Goal: Find specific fact: Find specific page/section

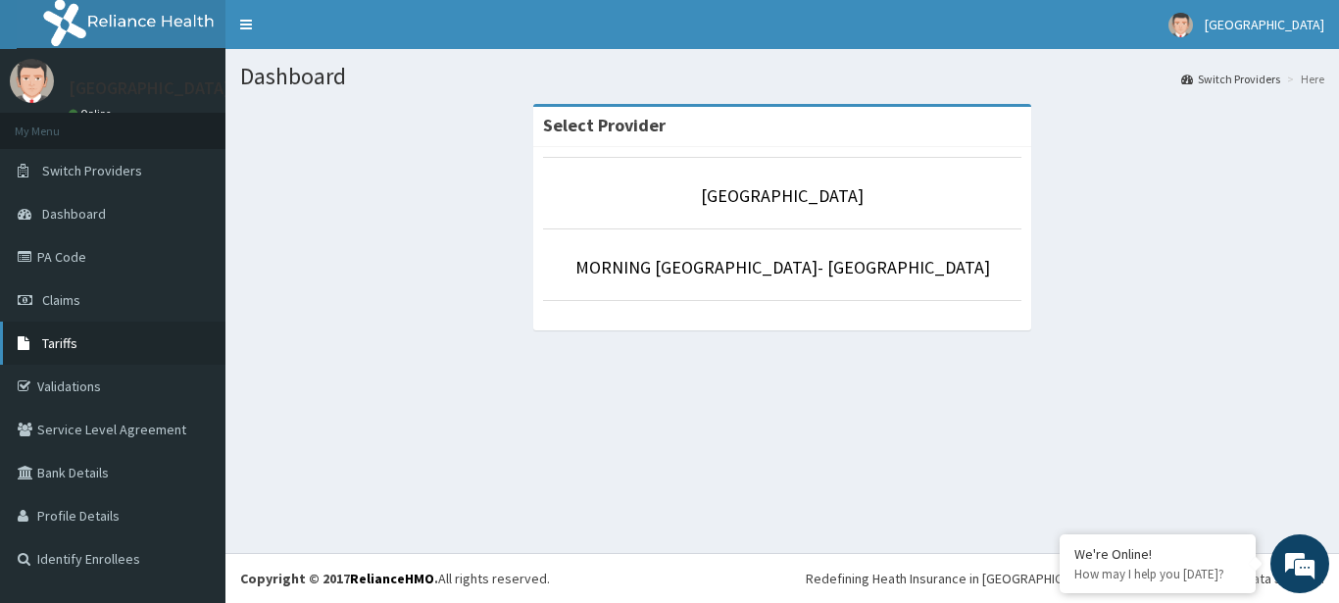
click at [77, 354] on link "Tariffs" at bounding box center [112, 342] width 225 height 43
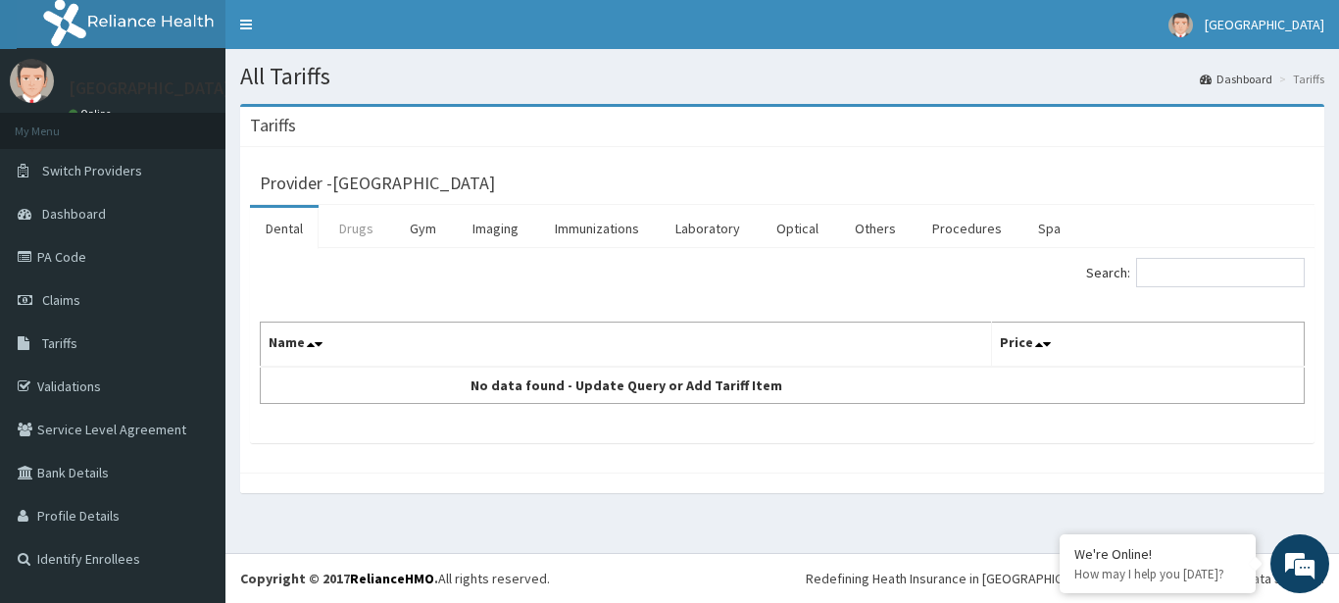
click at [364, 221] on link "Drugs" at bounding box center [356, 228] width 66 height 41
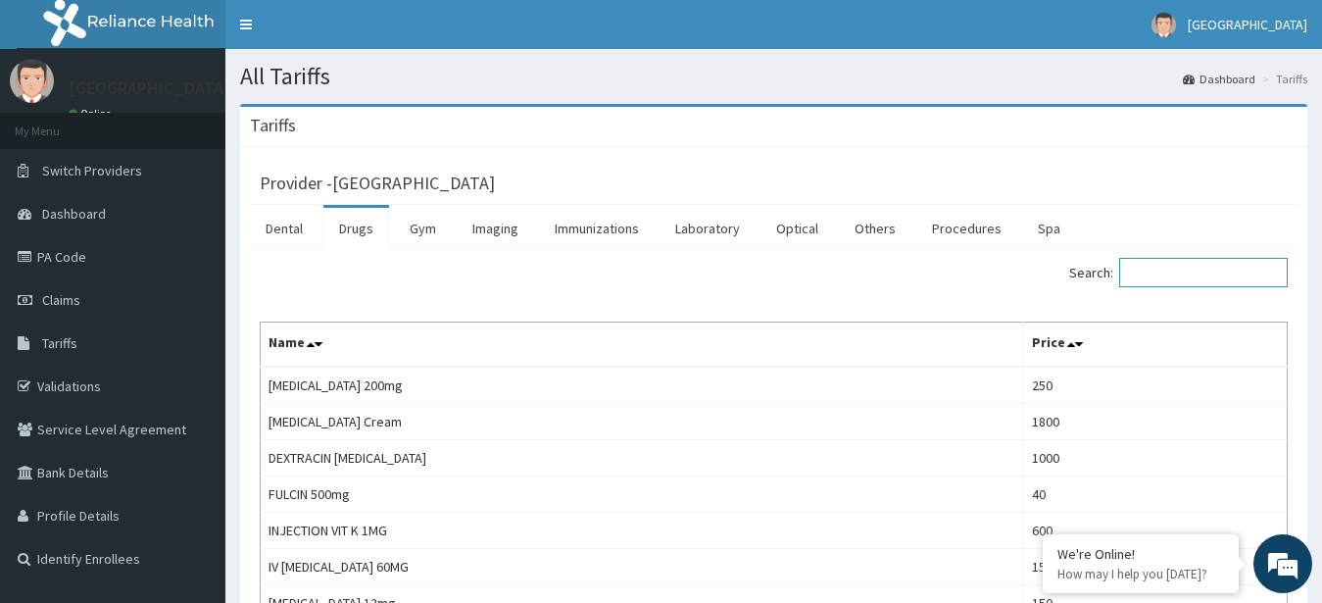
click at [1202, 278] on input "Search:" at bounding box center [1203, 272] width 169 height 29
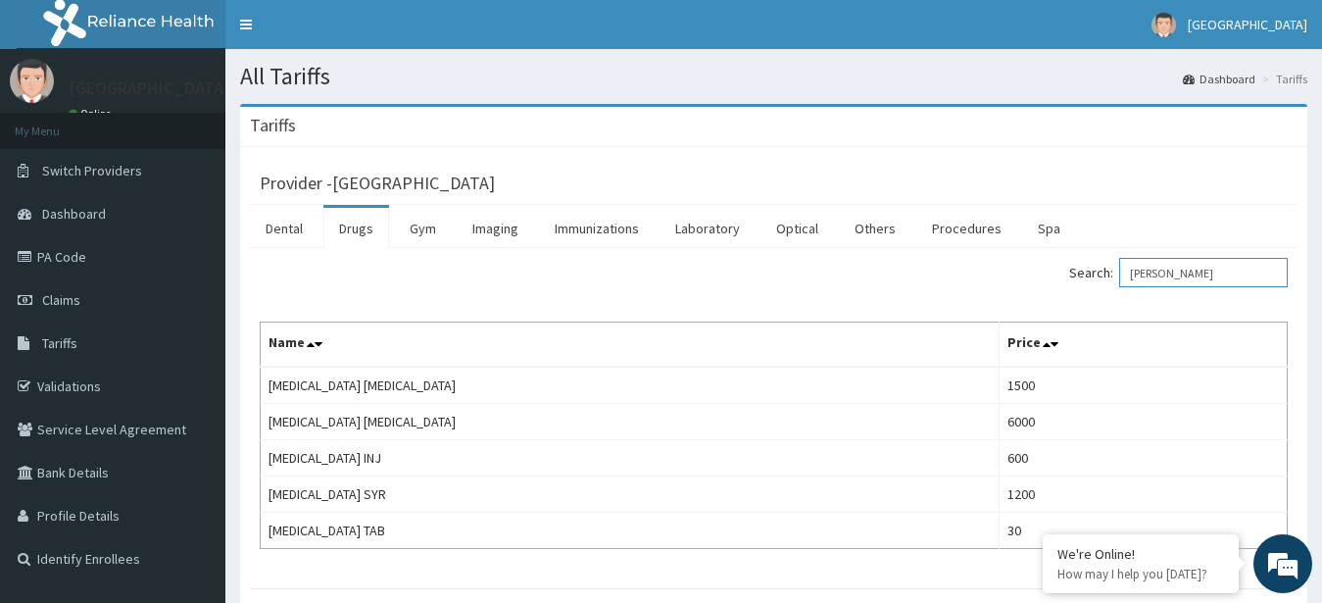
click at [1165, 269] on input "SALB" at bounding box center [1203, 272] width 169 height 29
drag, startPoint x: 1183, startPoint y: 272, endPoint x: 1074, endPoint y: 274, distance: 108.8
click at [1119, 274] on input "SALB" at bounding box center [1203, 272] width 169 height 29
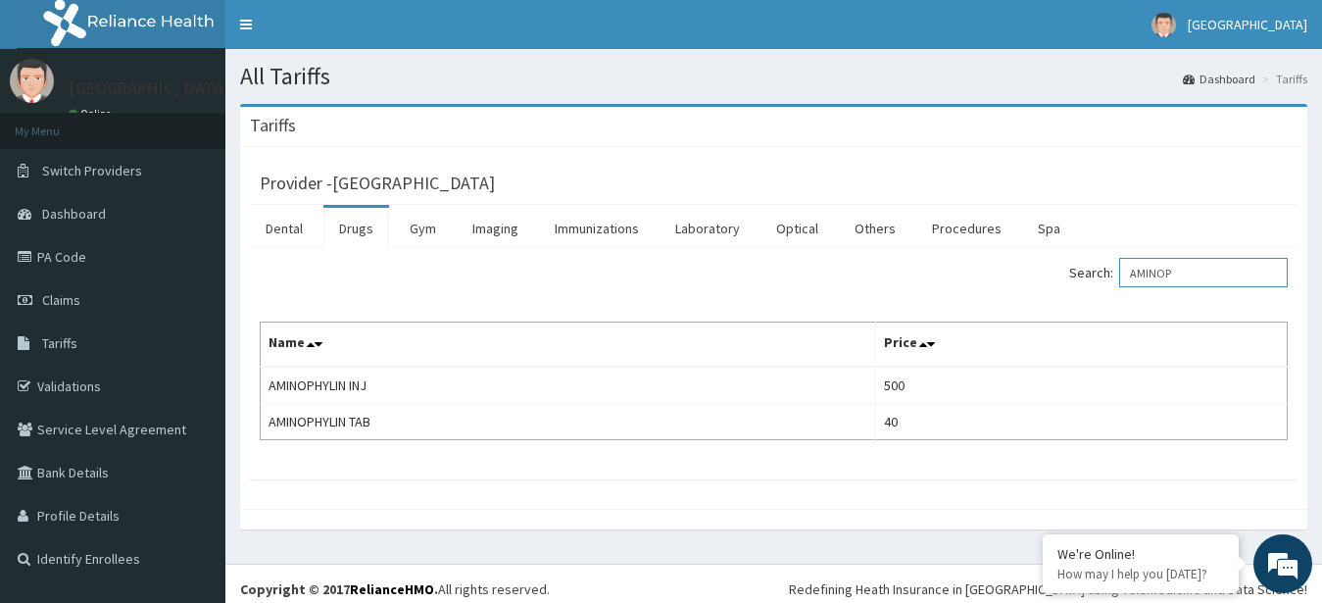
drag, startPoint x: 1213, startPoint y: 281, endPoint x: 1121, endPoint y: 280, distance: 92.1
click at [1121, 280] on input "AMINOP" at bounding box center [1203, 272] width 169 height 29
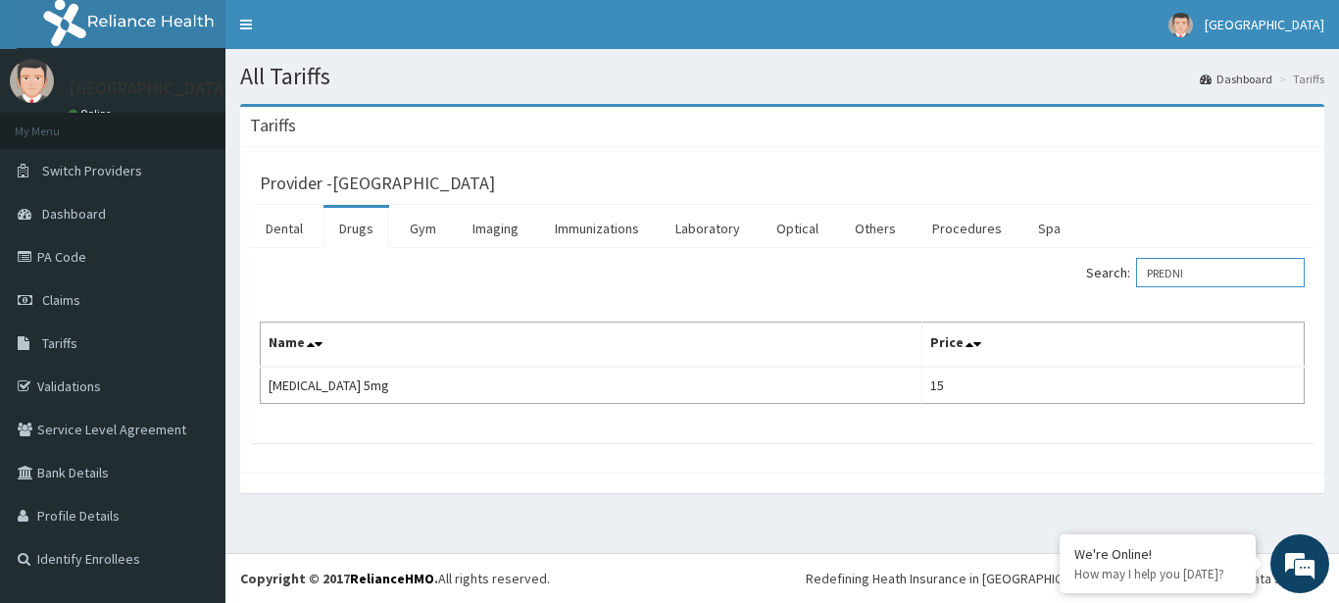
type input "PREDNI"
